Goal: Task Accomplishment & Management: Complete application form

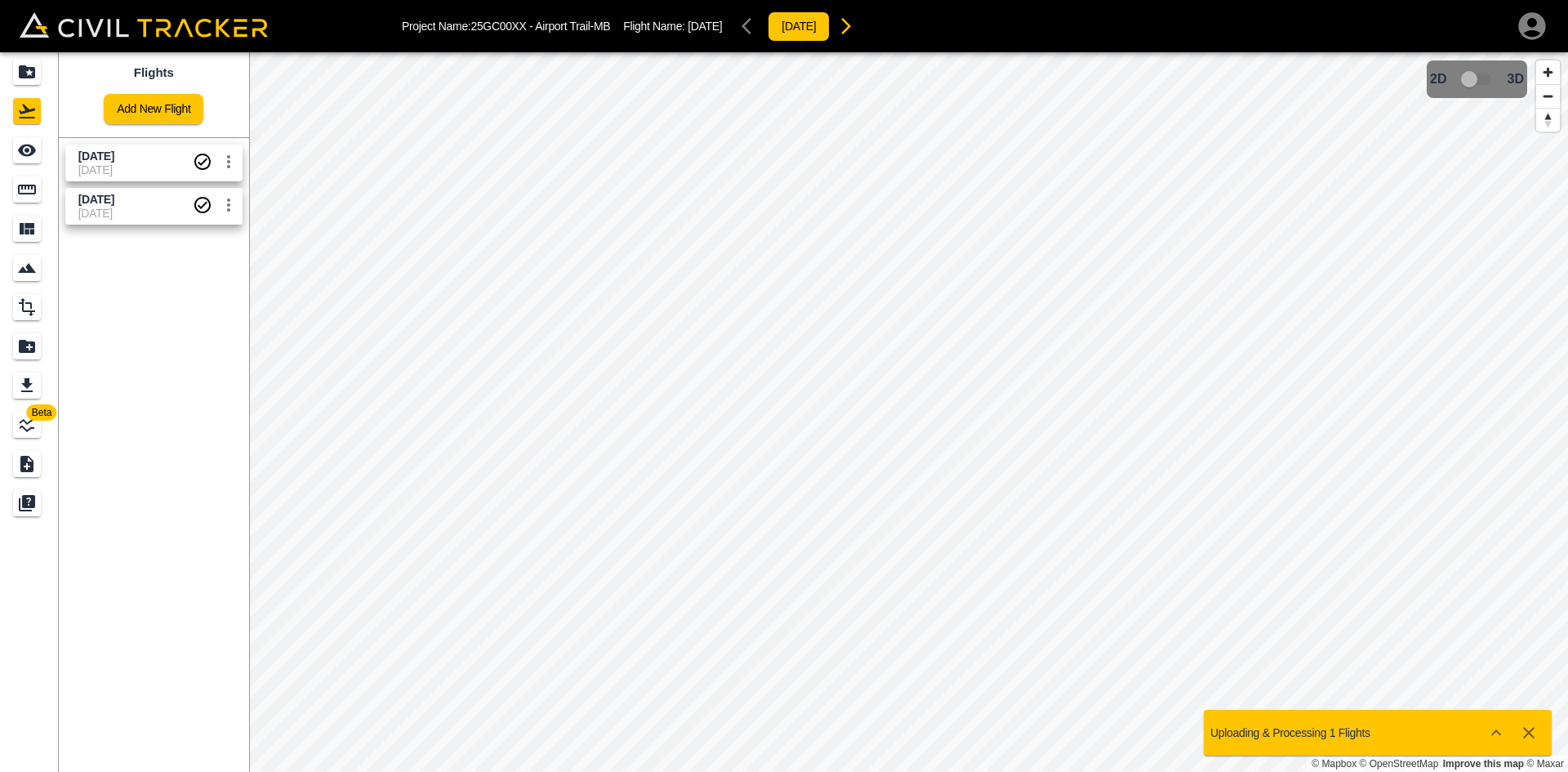
click at [175, 115] on link "Add New Flight" at bounding box center [153, 109] width 100 height 31
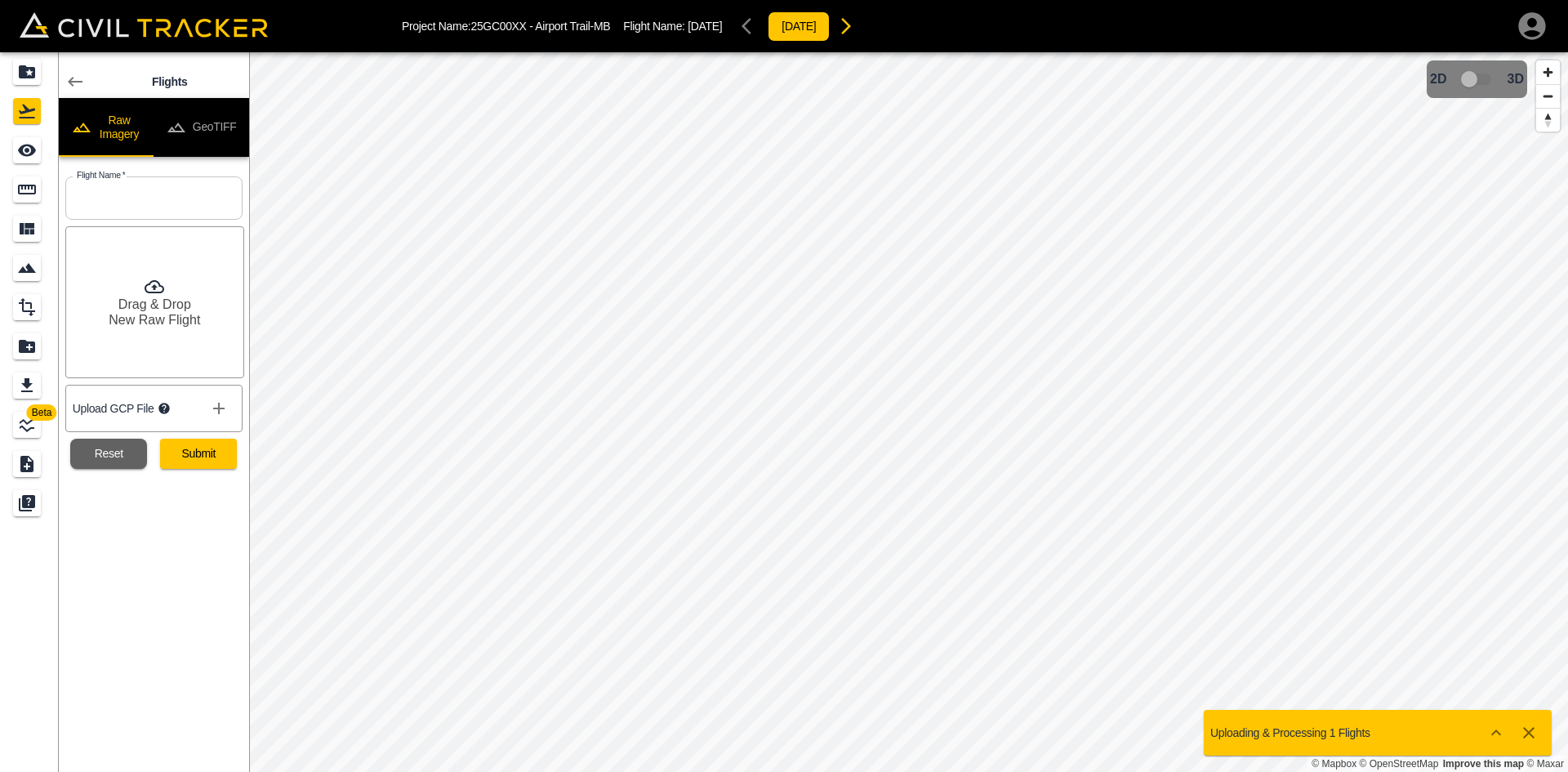
click at [234, 128] on button "GeoTIFF" at bounding box center [201, 127] width 95 height 59
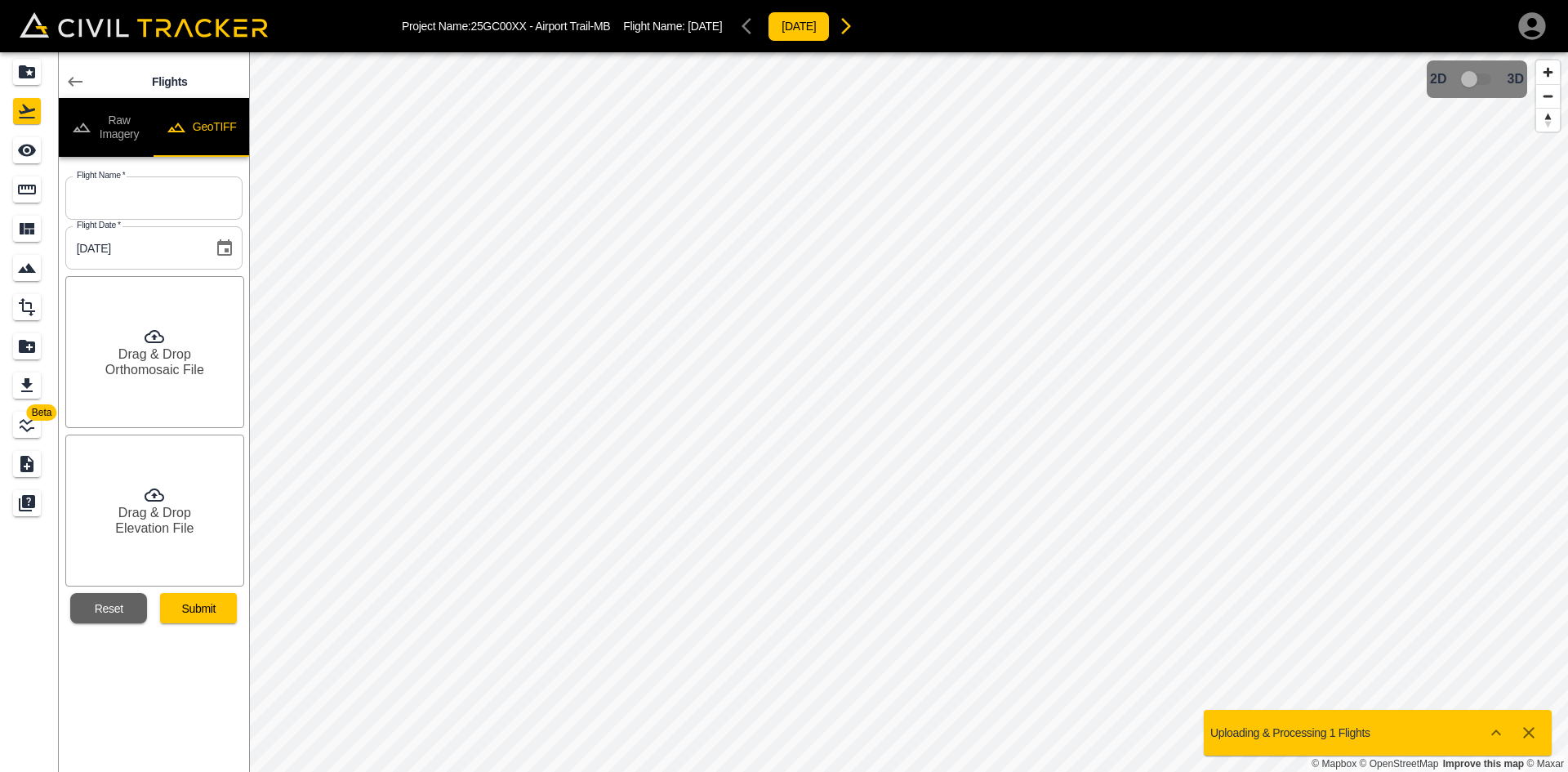
click at [190, 188] on input "text" at bounding box center [154, 198] width 177 height 43
type input "[DATE]"
click at [183, 344] on div "Drag & Drop Orthomosaic File" at bounding box center [155, 352] width 179 height 152
click at [158, 521] on h6 "Elevation File" at bounding box center [154, 528] width 78 height 15
click at [202, 609] on button "Submit" at bounding box center [198, 608] width 77 height 31
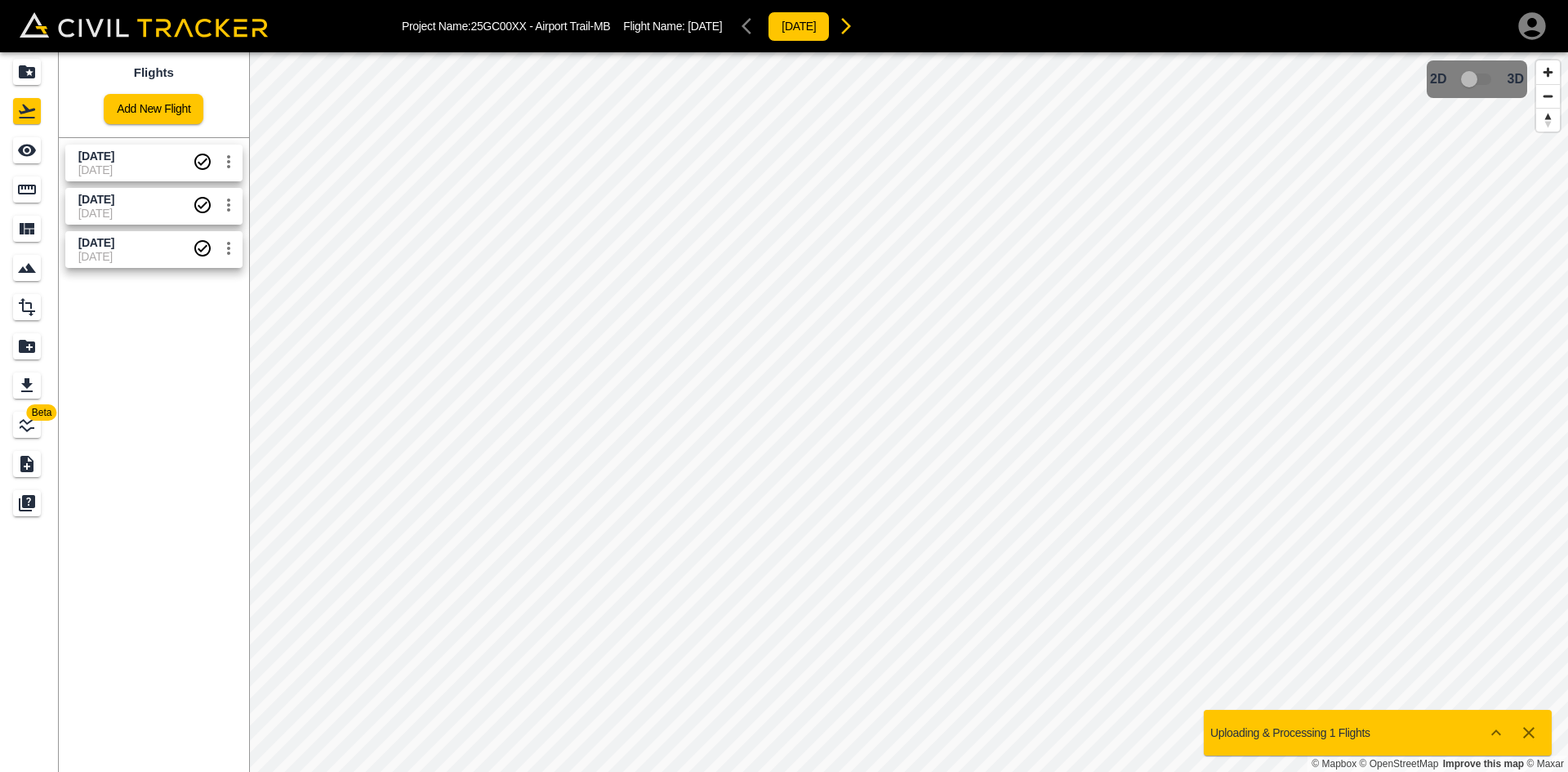
click at [149, 113] on link "Add New Flight" at bounding box center [153, 109] width 100 height 31
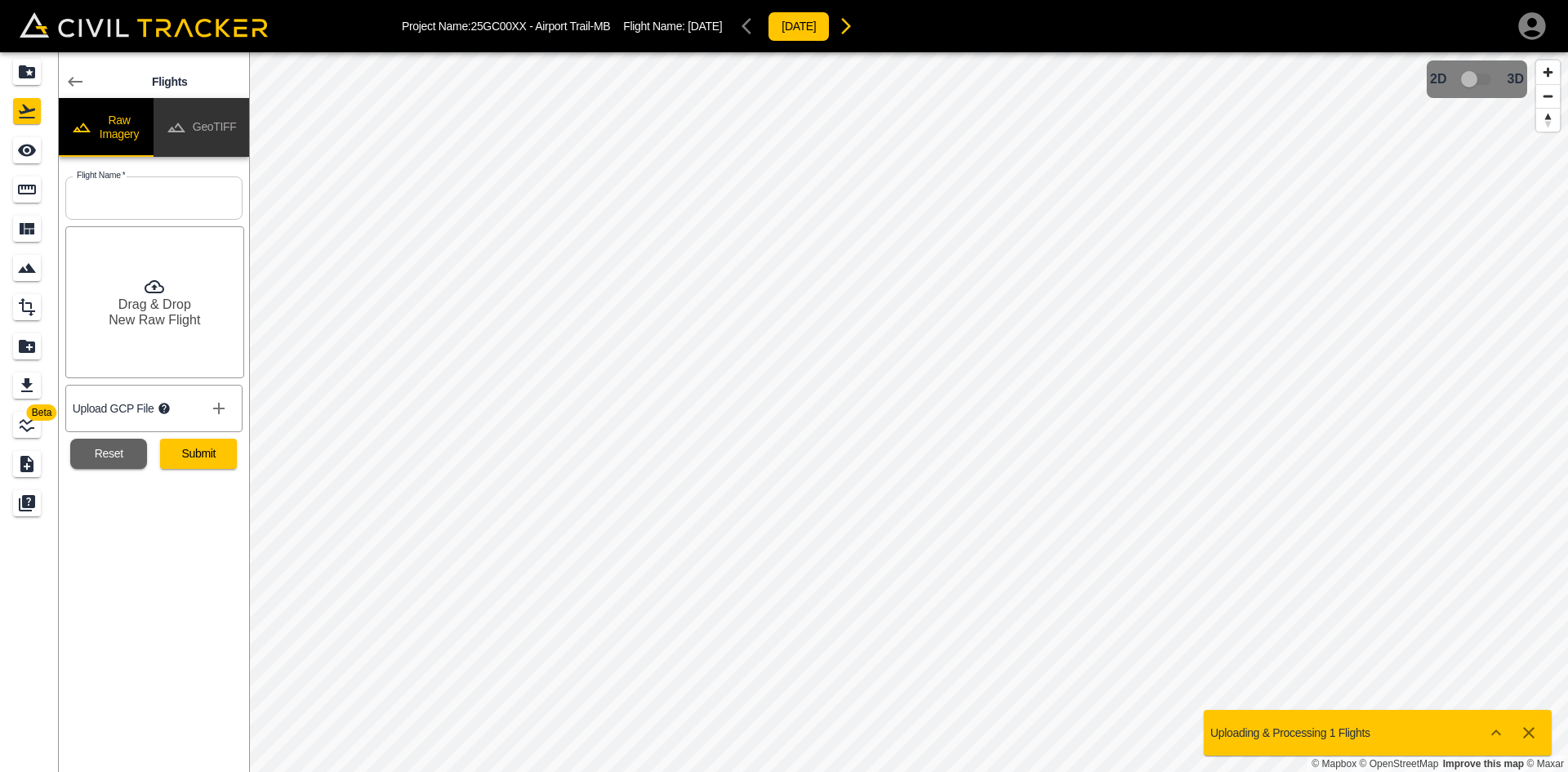
click at [209, 127] on button "GeoTIFF" at bounding box center [201, 127] width 95 height 59
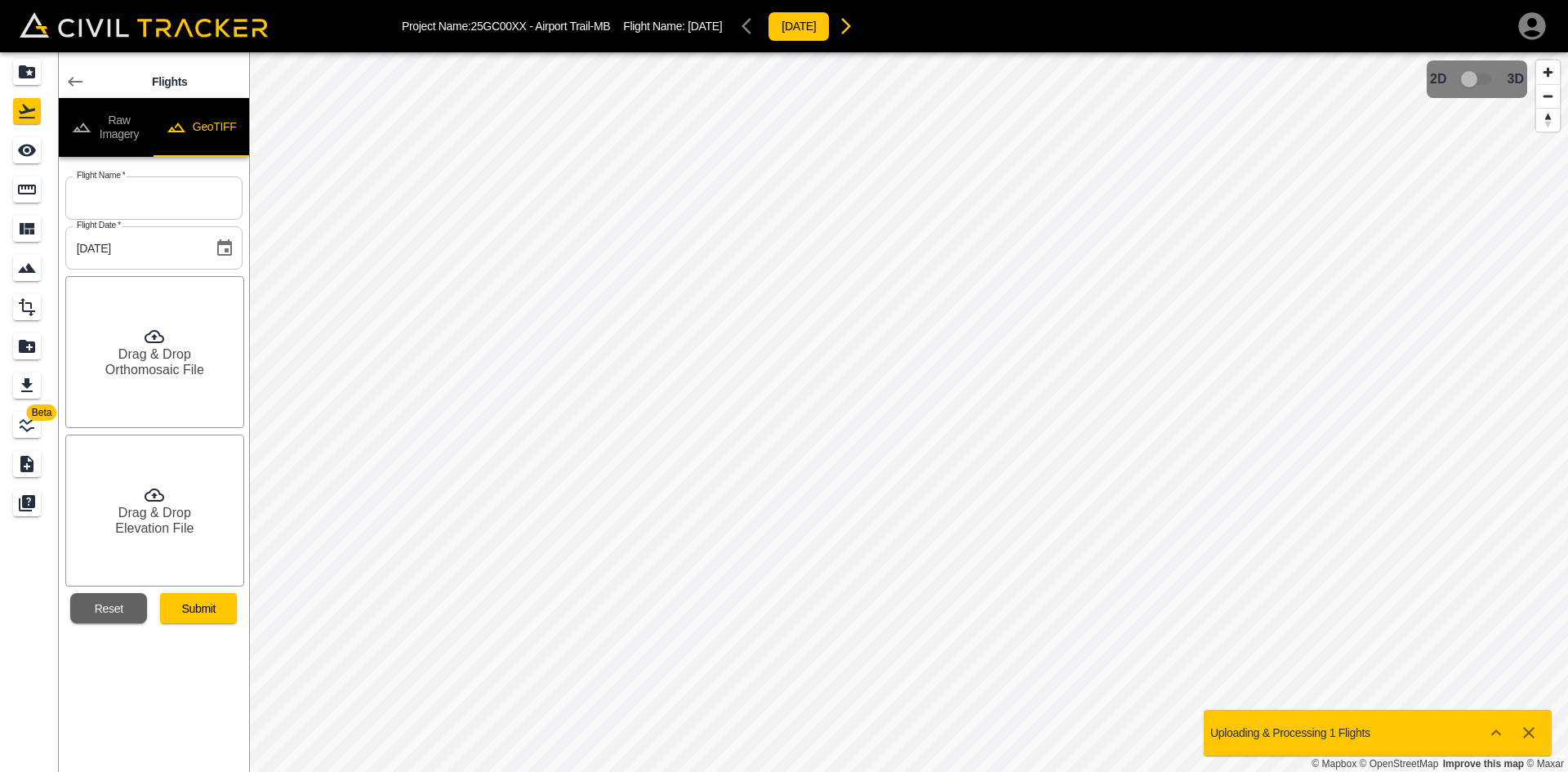
click at [161, 198] on input "text" at bounding box center [154, 198] width 177 height 43
type input "[DATE]"
click at [140, 376] on h6 "Orthomosaic File" at bounding box center [155, 369] width 99 height 15
click at [150, 521] on div "Drag & Drop Elevation File" at bounding box center [155, 510] width 179 height 152
click at [204, 614] on button "Submit" at bounding box center [198, 608] width 77 height 31
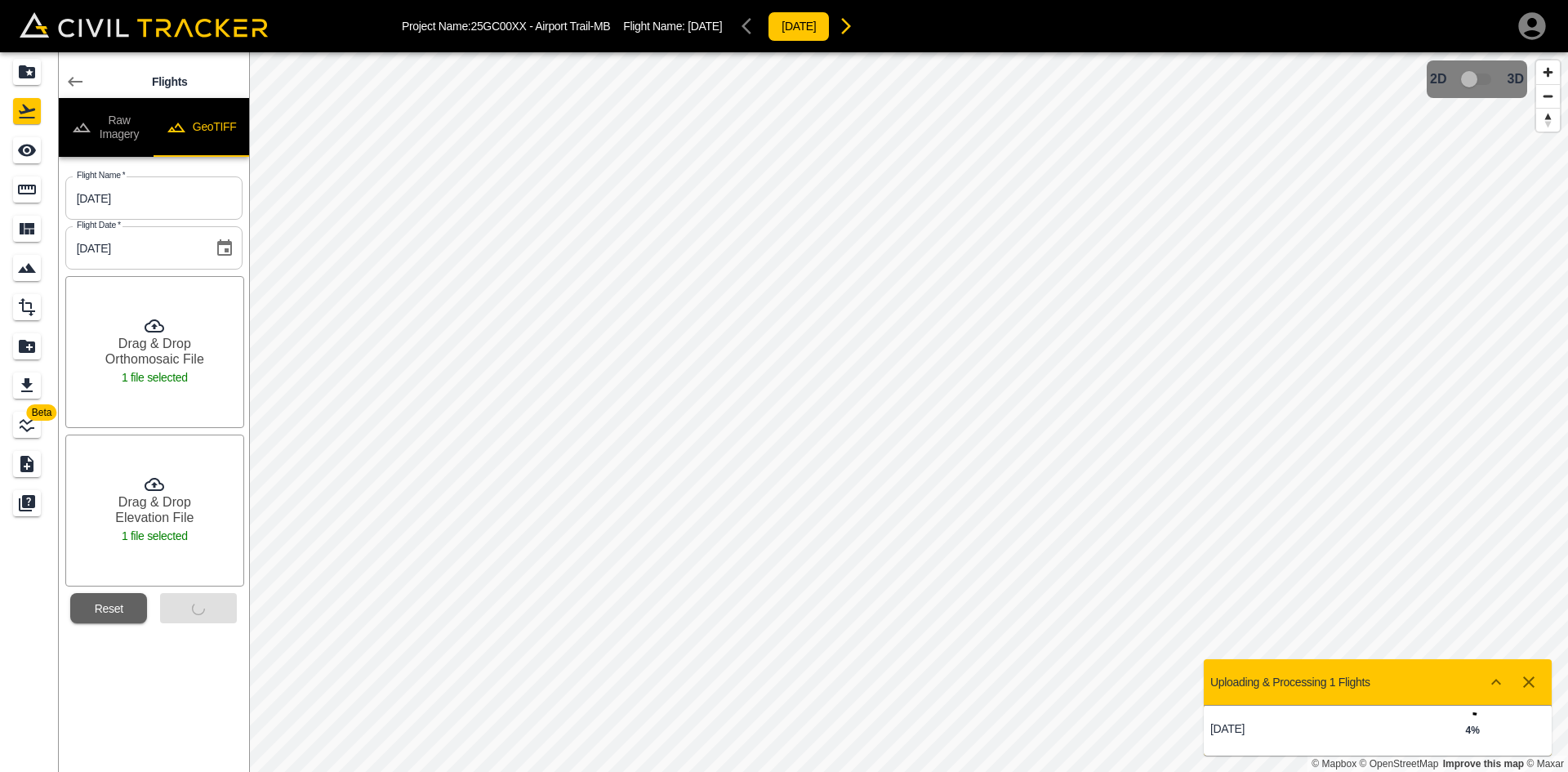
click at [162, 356] on h6 "Orthomosaic File" at bounding box center [155, 359] width 99 height 15
